Goal: Information Seeking & Learning: Learn about a topic

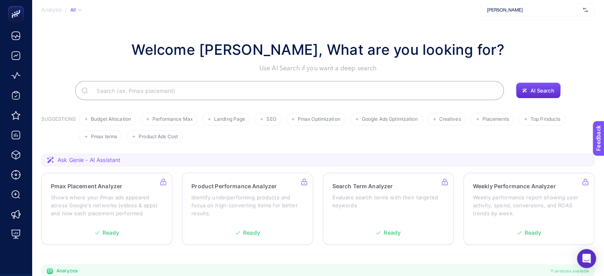
click at [65, 158] on span "Ask Genie - AI Assistant" at bounding box center [89, 160] width 63 height 8
click at [44, 161] on section "Ask Genie - AI Assistant" at bounding box center [317, 160] width 553 height 13
drag, startPoint x: 129, startPoint y: 162, endPoint x: 309, endPoint y: 163, distance: 180.7
click at [138, 162] on section "Ask Genie - AI Assistant" at bounding box center [317, 160] width 553 height 13
click at [589, 255] on icon "Open Intercom Messenger" at bounding box center [586, 258] width 9 height 10
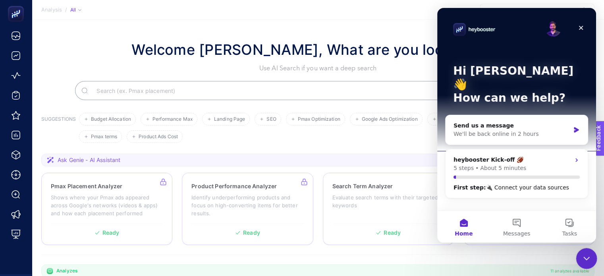
click at [587, 254] on icon "Close Intercom Messenger" at bounding box center [586, 258] width 10 height 10
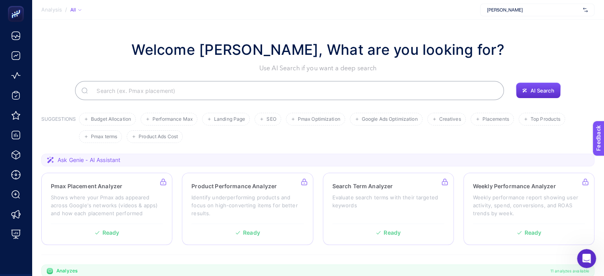
click at [63, 161] on span "Ask Genie - AI Assistant" at bounding box center [89, 160] width 63 height 8
click at [58, 160] on span "Ask Genie - AI Assistant" at bounding box center [89, 160] width 63 height 8
click at [67, 160] on span "Ask Genie - AI Assistant" at bounding box center [89, 160] width 63 height 8
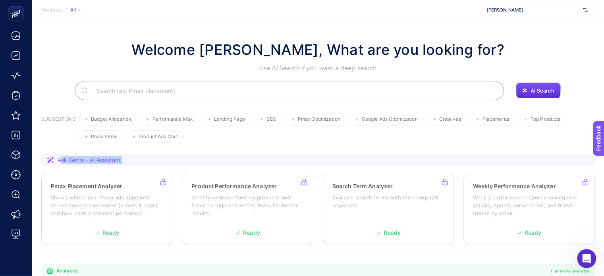
click at [67, 160] on span "Ask Genie - AI Assistant" at bounding box center [89, 160] width 63 height 8
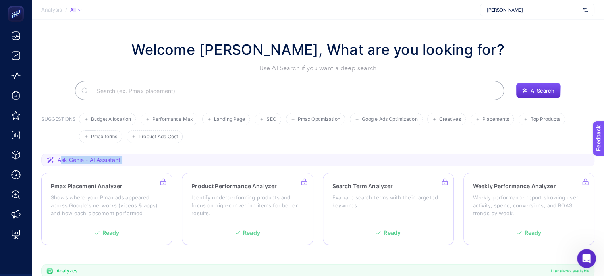
click at [64, 159] on span "Ask Genie - AI Assistant" at bounding box center [89, 160] width 63 height 8
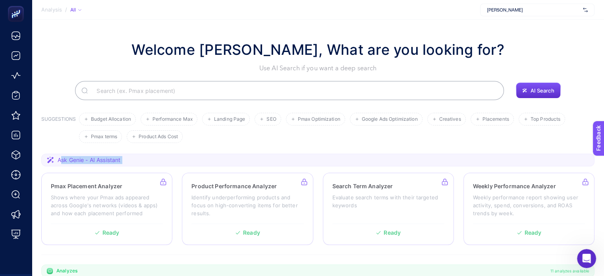
click at [71, 159] on span "Ask Genie - AI Assistant" at bounding box center [89, 160] width 63 height 8
click at [135, 159] on section "Ask Genie - AI Assistant" at bounding box center [317, 160] width 553 height 13
drag, startPoint x: 135, startPoint y: 159, endPoint x: 116, endPoint y: 159, distance: 19.1
click at [135, 159] on section "Ask Genie - AI Assistant" at bounding box center [317, 160] width 553 height 13
click at [114, 159] on span "Ask Genie - AI Assistant" at bounding box center [89, 160] width 63 height 8
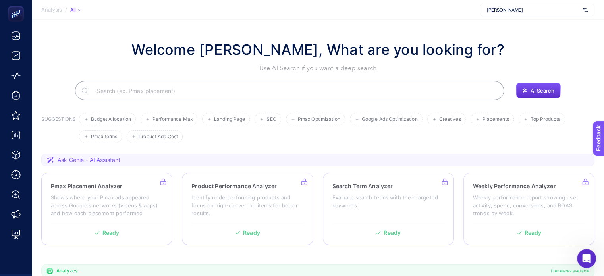
click at [43, 157] on section "Ask Genie - AI Assistant" at bounding box center [317, 160] width 553 height 13
click at [108, 162] on span "Ask Genie - AI Assistant" at bounding box center [89, 160] width 63 height 8
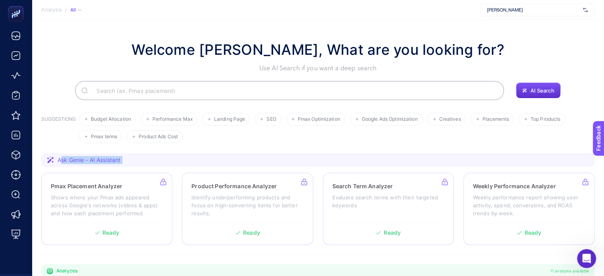
click at [108, 162] on span "Ask Genie - AI Assistant" at bounding box center [89, 160] width 63 height 8
click at [148, 162] on section "Ask Genie - AI Assistant" at bounding box center [317, 160] width 553 height 13
click at [107, 156] on span "Ask Genie - AI Assistant" at bounding box center [89, 160] width 63 height 8
drag, startPoint x: 61, startPoint y: 163, endPoint x: 54, endPoint y: 160, distance: 7.5
click at [60, 163] on span "Ask Genie - AI Assistant" at bounding box center [89, 160] width 63 height 8
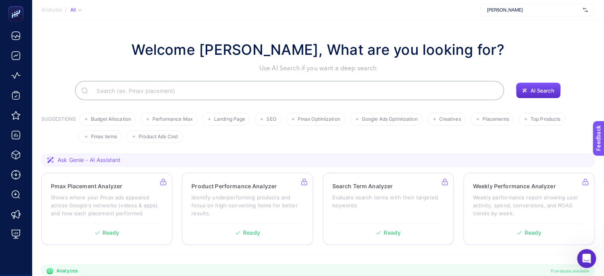
click at [51, 159] on icon at bounding box center [50, 159] width 7 height 7
click at [50, 159] on icon at bounding box center [50, 159] width 7 height 7
click at [552, 87] on span "AI Search" at bounding box center [542, 90] width 24 height 6
click at [542, 92] on span "AI Search" at bounding box center [542, 90] width 24 height 6
click at [58, 161] on span "Ask Genie - AI Assistant" at bounding box center [89, 160] width 63 height 8
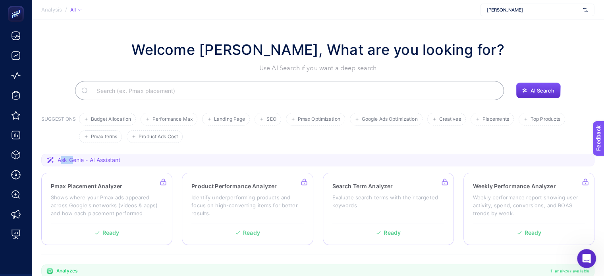
click at [58, 161] on span "Ask Genie - AI Assistant" at bounding box center [89, 160] width 63 height 8
click at [50, 140] on h3 "SUGGESTIONS" at bounding box center [58, 129] width 35 height 27
click at [515, 4] on div "[PERSON_NAME]" at bounding box center [537, 10] width 114 height 13
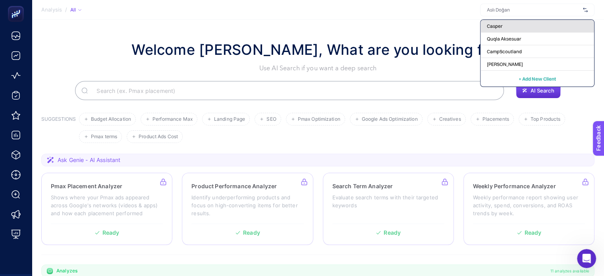
click at [524, 27] on div "Casper" at bounding box center [538, 26] width 114 height 13
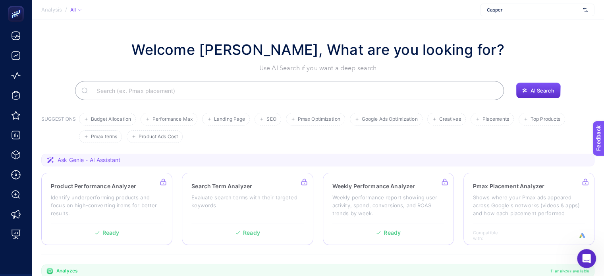
click at [519, 12] on span "Casper" at bounding box center [533, 10] width 93 height 6
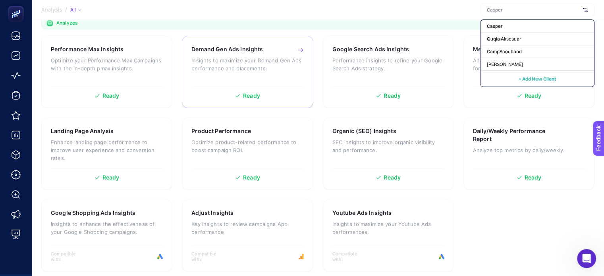
scroll to position [253, 0]
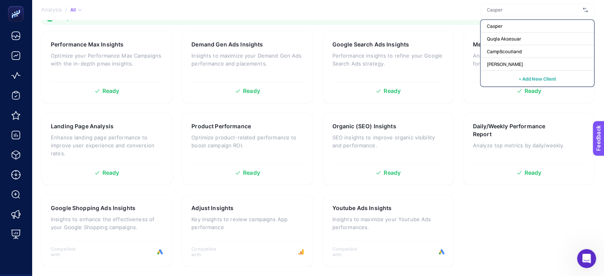
click at [534, 81] on span "+ Add New Client" at bounding box center [537, 79] width 37 height 6
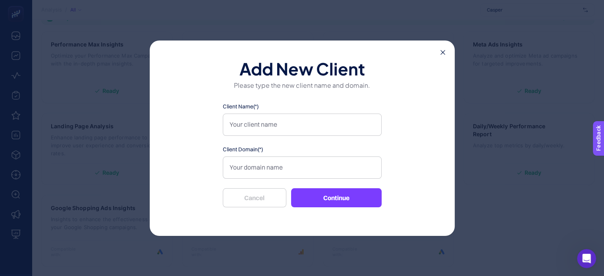
click at [441, 52] on icon at bounding box center [442, 52] width 5 height 5
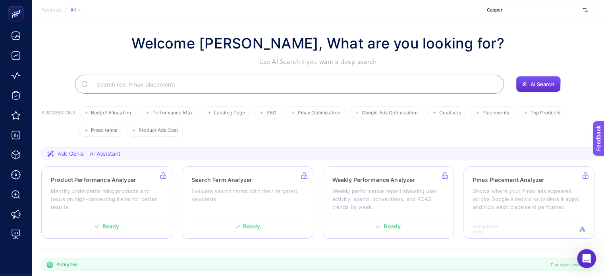
scroll to position [0, 0]
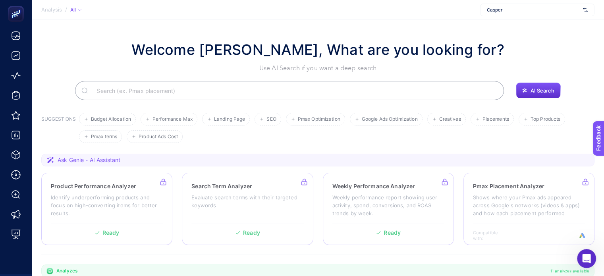
click at [536, 12] on span "Casper" at bounding box center [533, 10] width 93 height 6
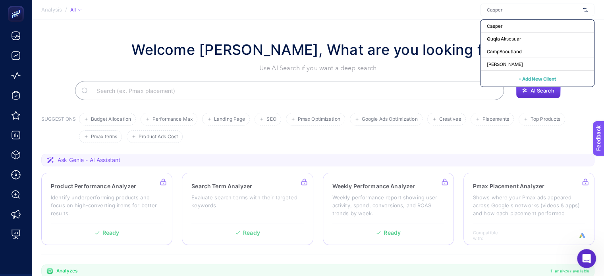
click at [60, 11] on span "Analysis" at bounding box center [51, 10] width 21 height 6
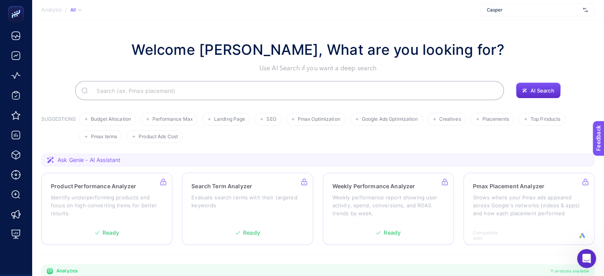
click at [71, 10] on div "All" at bounding box center [75, 10] width 11 height 6
click at [521, 7] on span "Casper" at bounding box center [533, 10] width 93 height 6
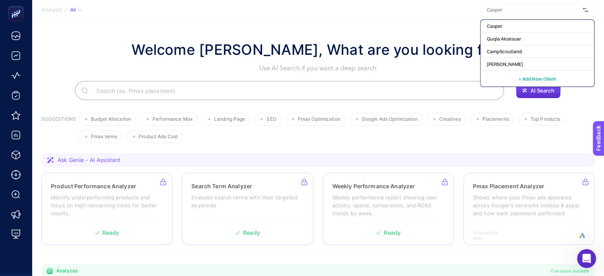
click at [527, 81] on span "+ Add New Client" at bounding box center [537, 79] width 37 height 6
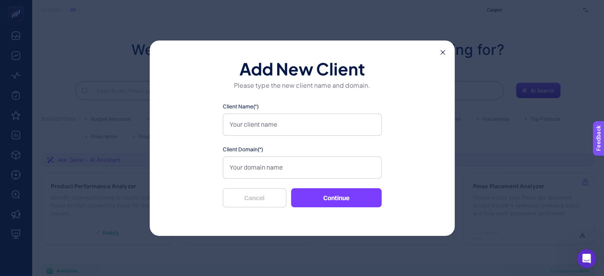
click at [448, 52] on div "Add New Client Please type the new client name and domain. Client Name(*) Clien…" at bounding box center [302, 138] width 305 height 195
click at [443, 53] on icon at bounding box center [442, 52] width 5 height 5
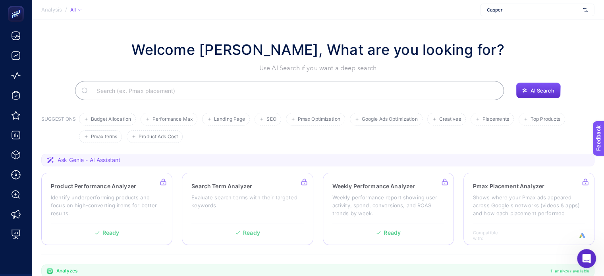
click at [514, 9] on span "Casper" at bounding box center [533, 10] width 93 height 6
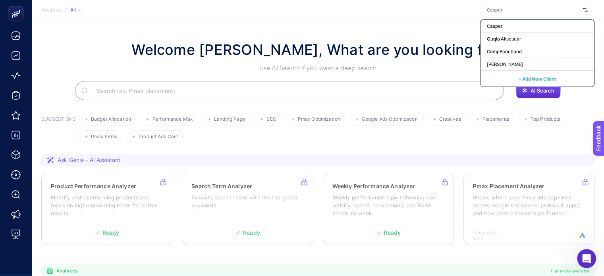
click at [384, 28] on section "Welcome [PERSON_NAME], What are you looking for? Use AI Search if you want a de…" at bounding box center [318, 274] width 572 height 509
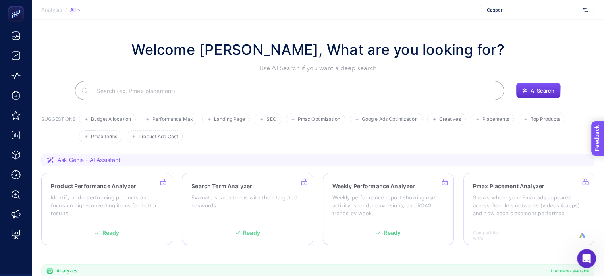
click at [610, 164] on span "Feedback" at bounding box center [608, 161] width 25 height 6
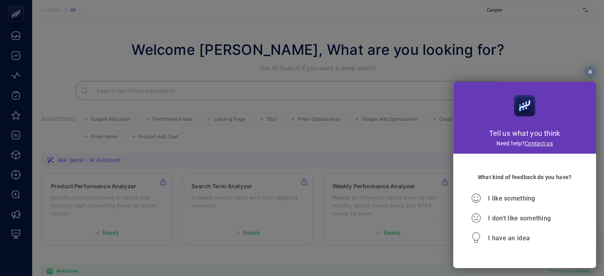
click at [590, 73] on div at bounding box center [590, 72] width 12 height 12
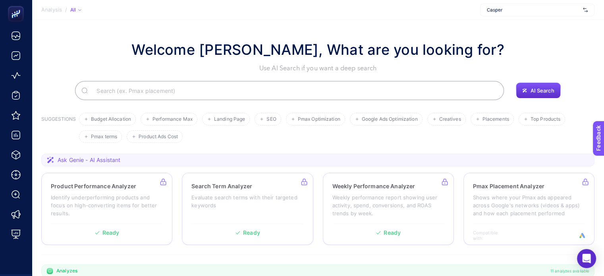
click at [521, 9] on span "Casper" at bounding box center [533, 10] width 93 height 6
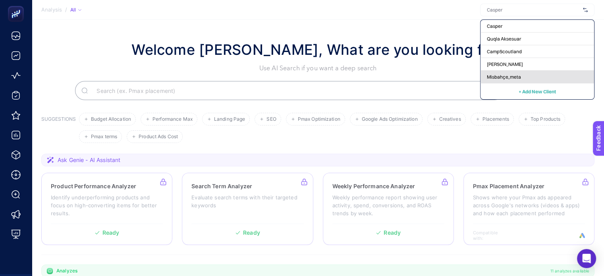
click at [507, 76] on span "Misbahçe_meta" at bounding box center [504, 77] width 34 height 6
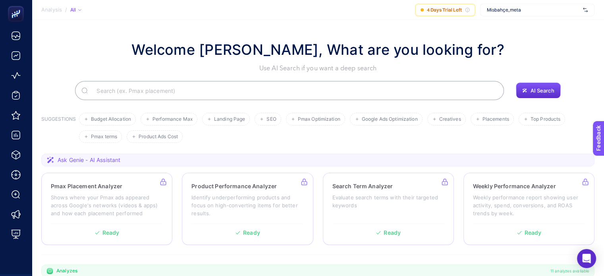
click at [506, 9] on span "Misbahçe_meta" at bounding box center [533, 10] width 93 height 6
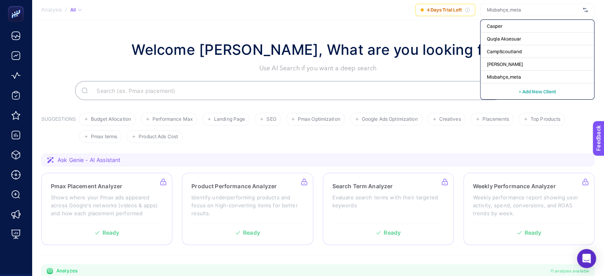
click at [448, 19] on section "Analysis / All 4 Days Trial Left Casper Quqla Aksesuar CampScoutland Aslı Doğan…" at bounding box center [318, 10] width 572 height 20
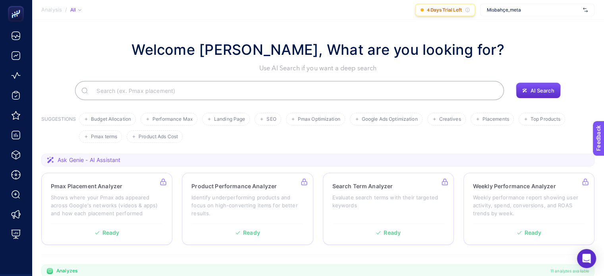
click at [465, 10] on div "4 Days Trial Left" at bounding box center [445, 10] width 60 height 13
click at [467, 10] on icon at bounding box center [467, 10] width 5 height 5
click at [468, 10] on icon at bounding box center [467, 10] width 5 height 5
click at [468, 9] on icon at bounding box center [467, 10] width 5 height 5
click at [408, 10] on section "Analysis / All 4 Days Trial Left Misbahçe_meta" at bounding box center [318, 10] width 572 height 20
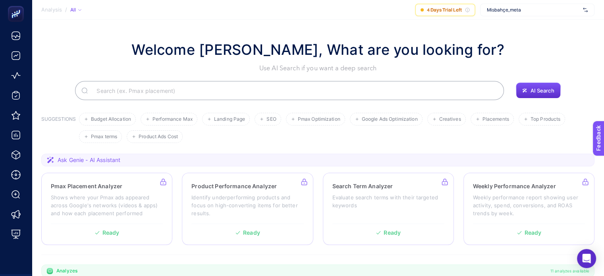
click at [410, 9] on section "Analysis / All 4 Days Trial Left Misbahçe_meta" at bounding box center [318, 10] width 572 height 20
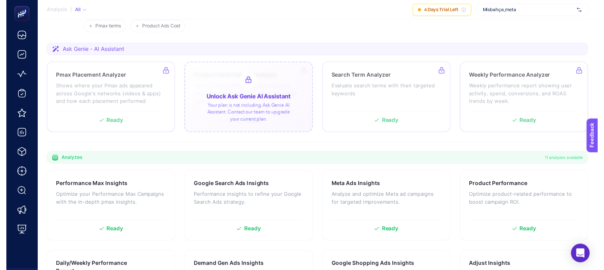
scroll to position [159, 0]
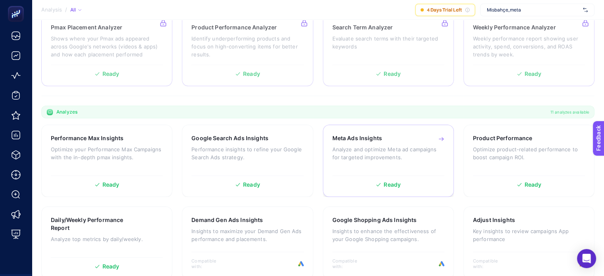
click at [425, 158] on p "Analyze and optimize Meta ad campaigns for targeted improvements." at bounding box center [388, 153] width 112 height 16
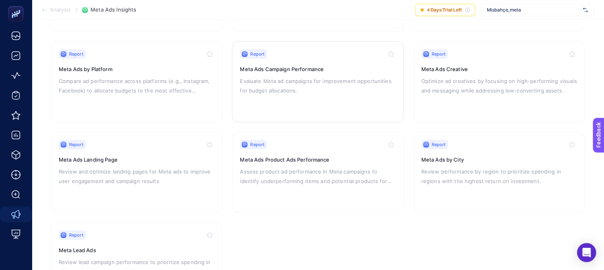
click at [340, 76] on p "Evaluate Meta ad campaigns for improvement opportunities for budget allocations." at bounding box center [318, 85] width 156 height 19
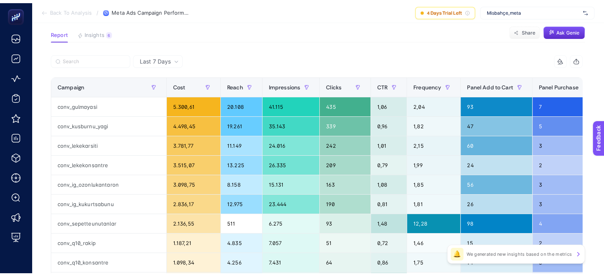
scroll to position [40, 0]
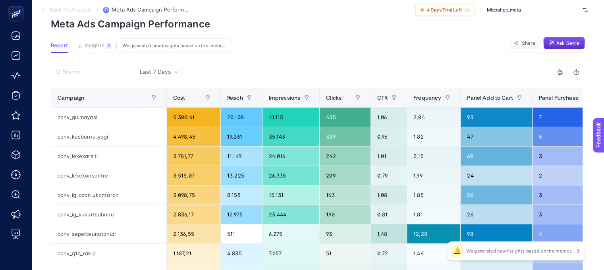
click at [87, 43] on span "Insights" at bounding box center [95, 45] width 20 height 6
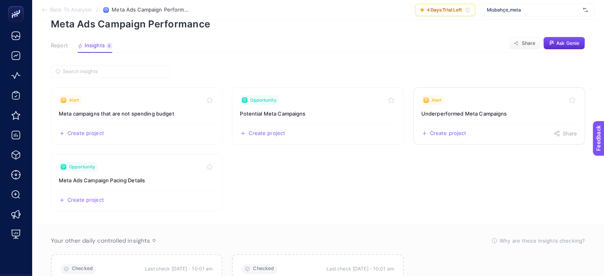
click at [489, 103] on div "Alert" at bounding box center [499, 100] width 156 height 10
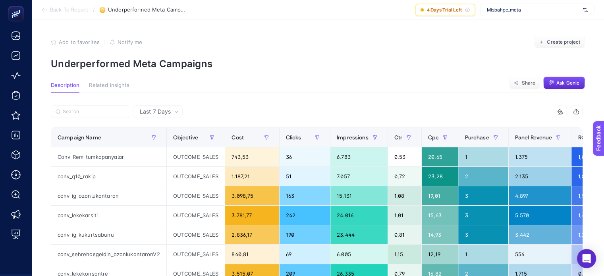
drag, startPoint x: 565, startPoint y: 111, endPoint x: 349, endPoint y: 107, distance: 216.1
click at [353, 107] on div "8 items selected" at bounding box center [450, 111] width 266 height 13
click at [180, 111] on div "Last 7 Days" at bounding box center [159, 112] width 45 height 6
click at [229, 107] on div at bounding box center [184, 113] width 266 height 17
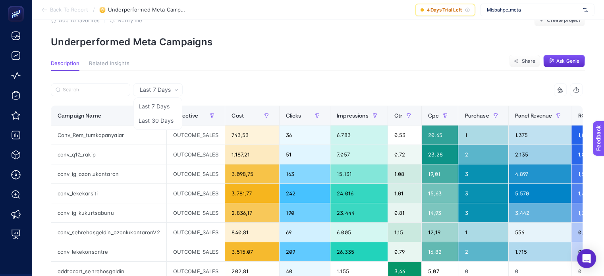
scroll to position [40, 0]
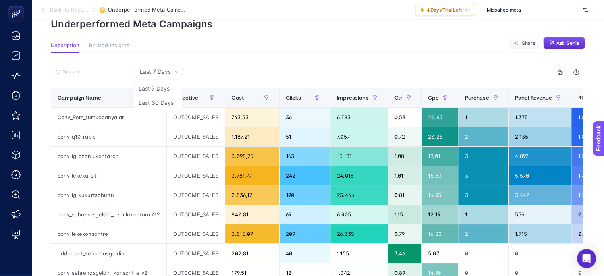
drag, startPoint x: 237, startPoint y: 57, endPoint x: 213, endPoint y: 57, distance: 23.4
click at [237, 57] on div "Last 7 Days Last 7 Days Last 30 Days 8 items selected Campaign Name Objective C…" at bounding box center [316, 215] width 544 height 324
click at [105, 43] on article "Add to favorites false Notify me Create project Underperformed Meta Campaigns D…" at bounding box center [318, 186] width 572 height 413
click at [106, 42] on span "Related Insights" at bounding box center [109, 45] width 41 height 6
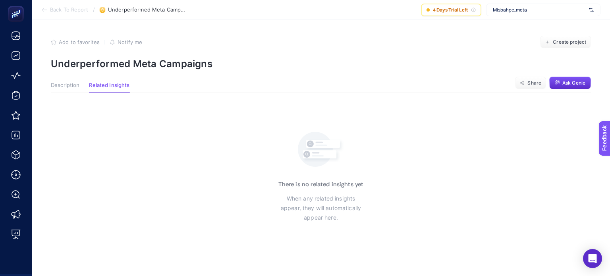
click at [68, 68] on p "Underperformed Meta Campaigns" at bounding box center [321, 64] width 540 height 12
click at [62, 77] on article "Add to favorites false Notify me Create project Underperformed Meta Campaigns D…" at bounding box center [321, 148] width 578 height 256
click at [63, 81] on article "Add to favorites false Notify me Create project Underperformed Meta Campaigns D…" at bounding box center [321, 148] width 578 height 256
click at [64, 81] on article "Add to favorites false Notify me Create project Underperformed Meta Campaigns D…" at bounding box center [321, 148] width 578 height 256
click at [69, 84] on span "Description" at bounding box center [65, 85] width 29 height 6
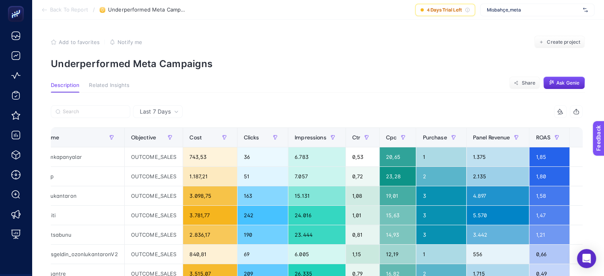
click at [48, 11] on li "Back To Report" at bounding box center [64, 10] width 47 height 6
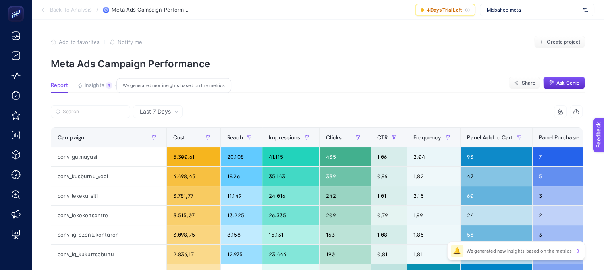
click at [98, 84] on span "Insights" at bounding box center [95, 85] width 20 height 6
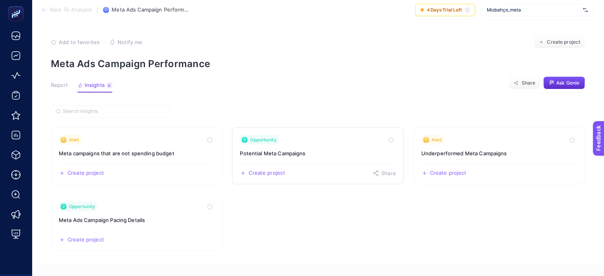
click at [308, 141] on div "Opportunity" at bounding box center [318, 140] width 156 height 10
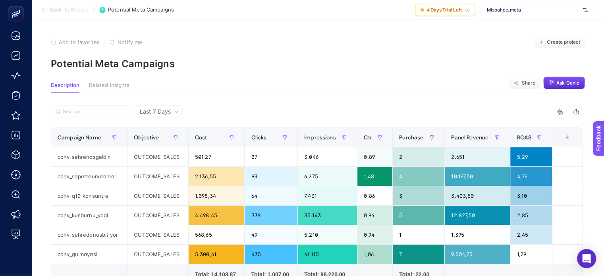
click at [54, 9] on span "Back To Report" at bounding box center [69, 10] width 38 height 6
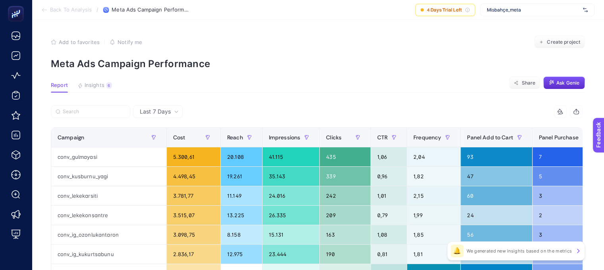
click at [68, 11] on span "Back To Analysis" at bounding box center [71, 10] width 42 height 6
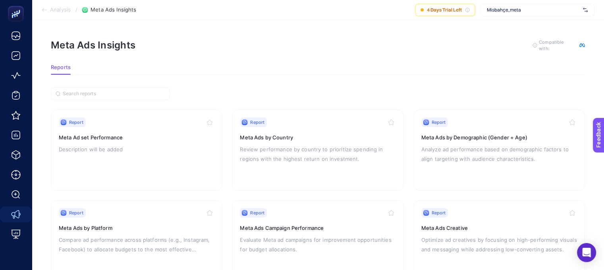
click at [64, 9] on span "Analysis" at bounding box center [60, 10] width 21 height 6
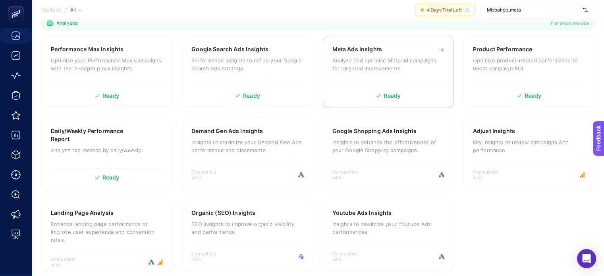
scroll to position [253, 0]
